Goal: Task Accomplishment & Management: Manage account settings

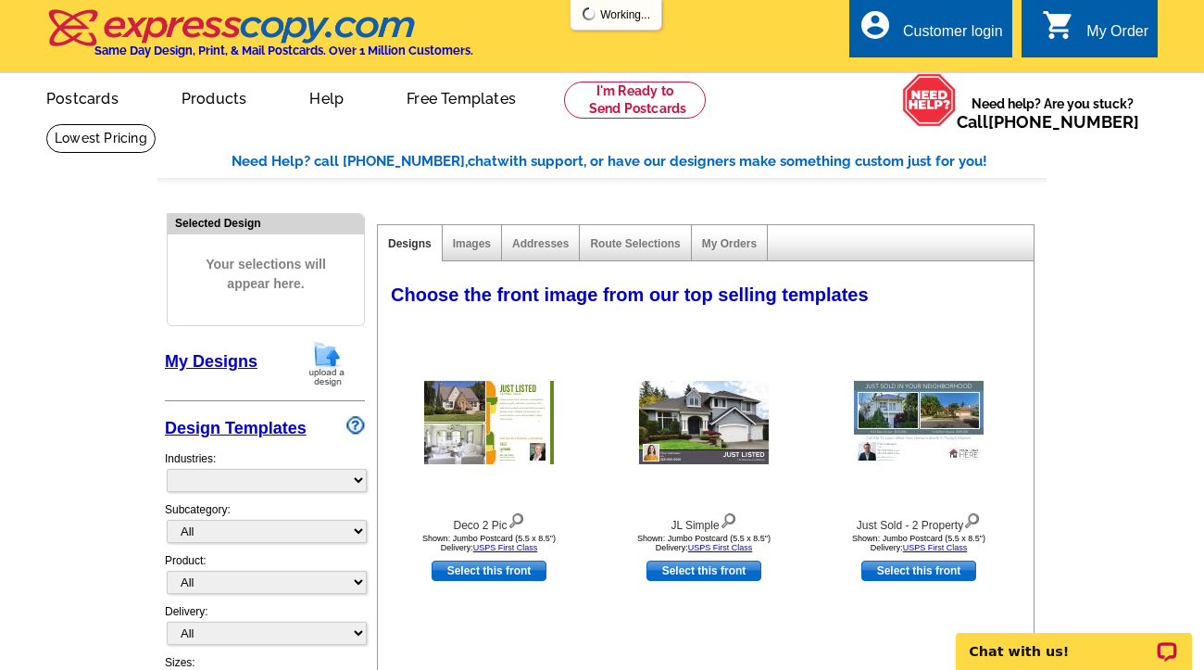
select select "785"
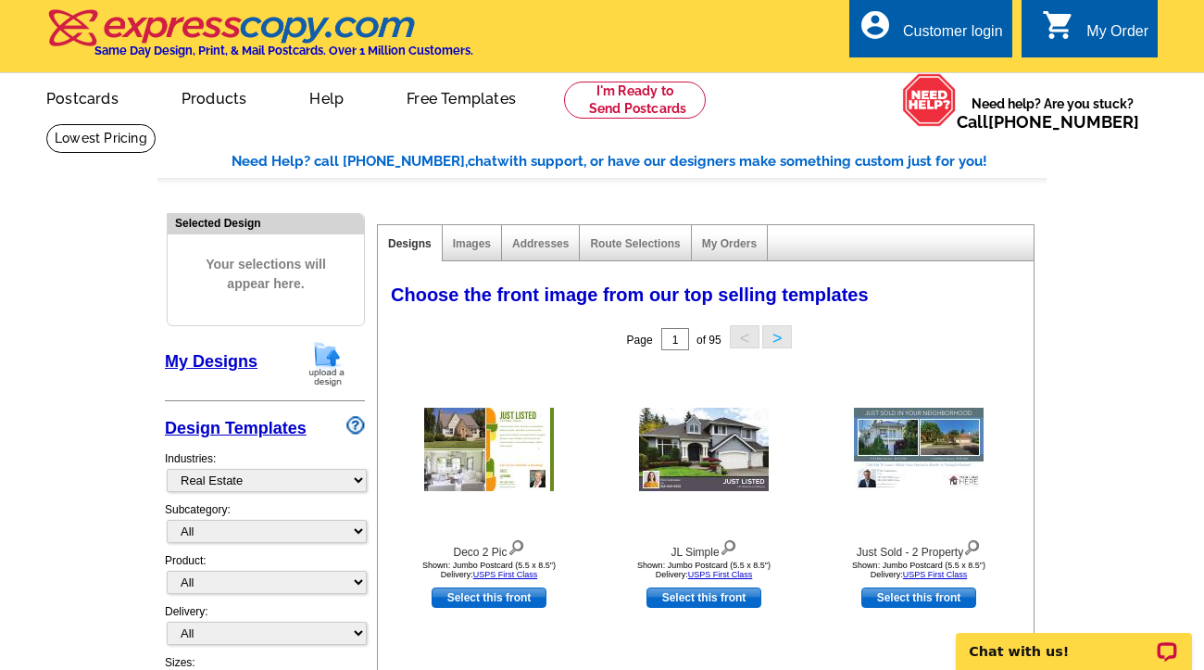
click at [933, 31] on div "Customer login" at bounding box center [953, 36] width 100 height 26
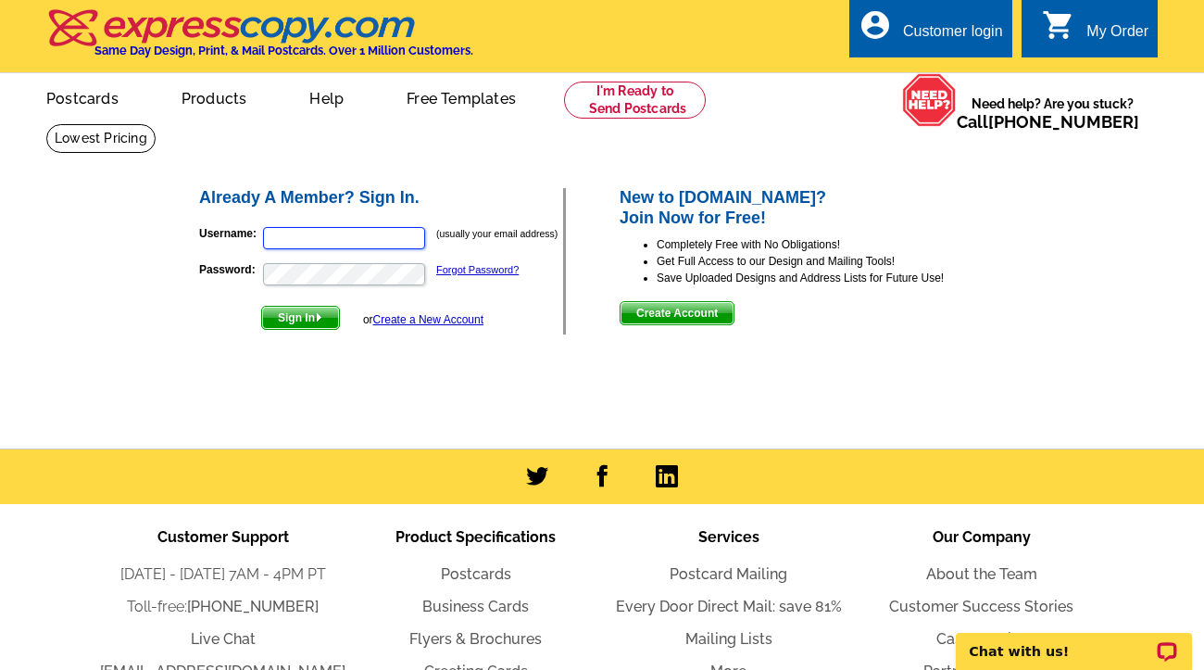
click at [320, 233] on input "Username:" at bounding box center [344, 238] width 162 height 22
type input "[PERSON_NAME][EMAIL_ADDRESS][PERSON_NAME][DOMAIN_NAME]"
click at [286, 317] on span "Sign In" at bounding box center [300, 318] width 77 height 22
